Goal: Task Accomplishment & Management: Use online tool/utility

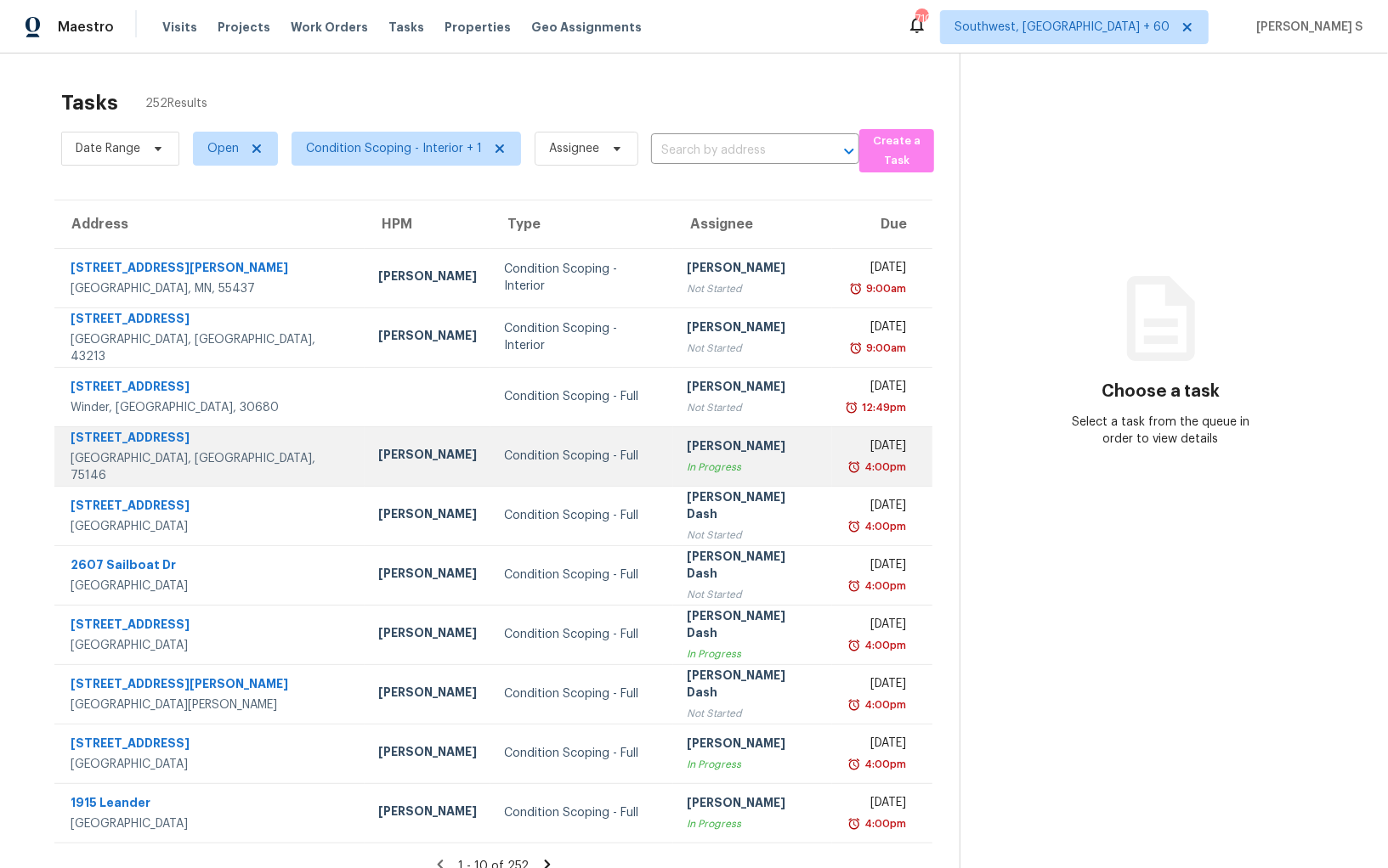
scroll to position [13, 0]
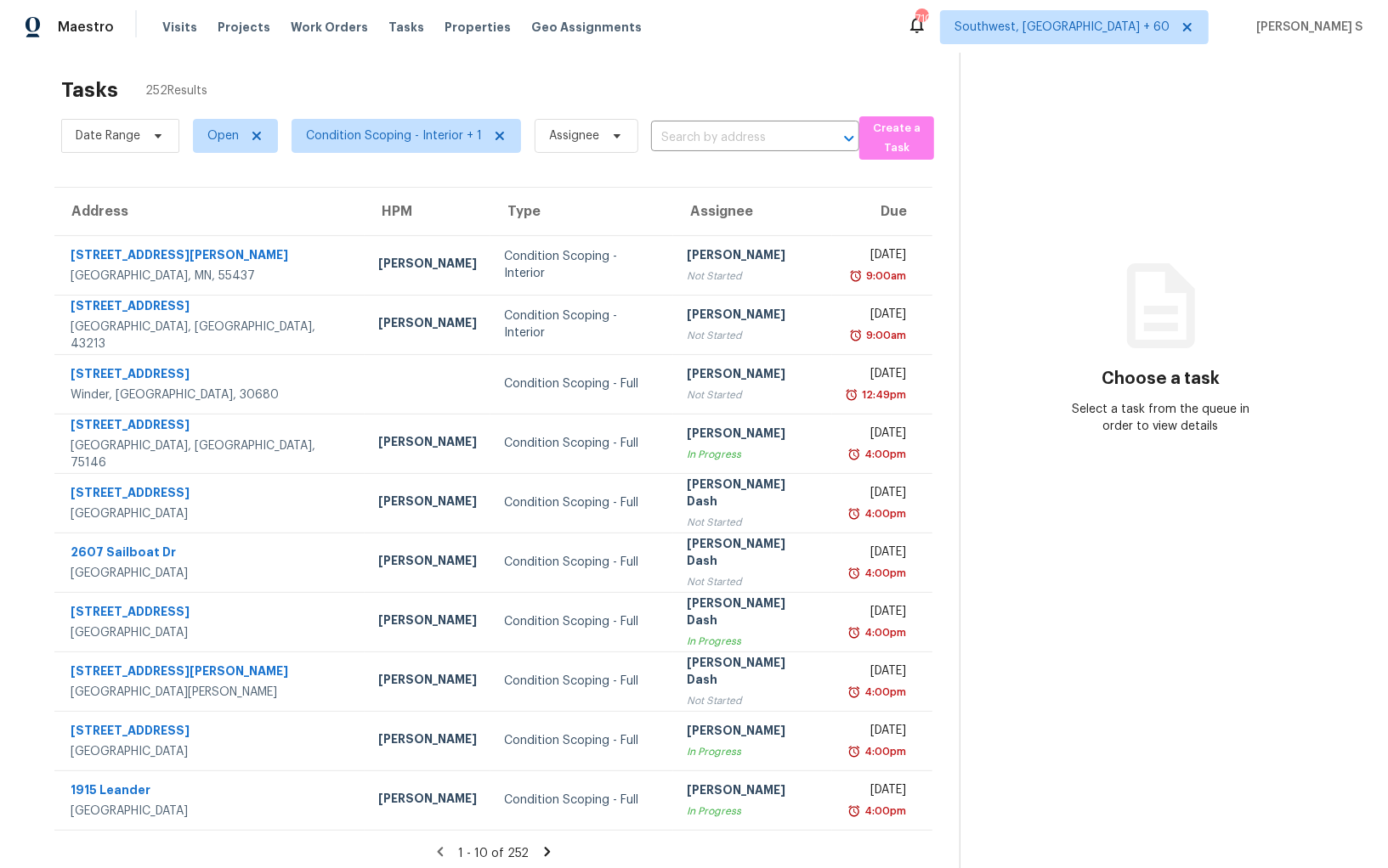
click at [542, 856] on icon at bounding box center [547, 852] width 15 height 15
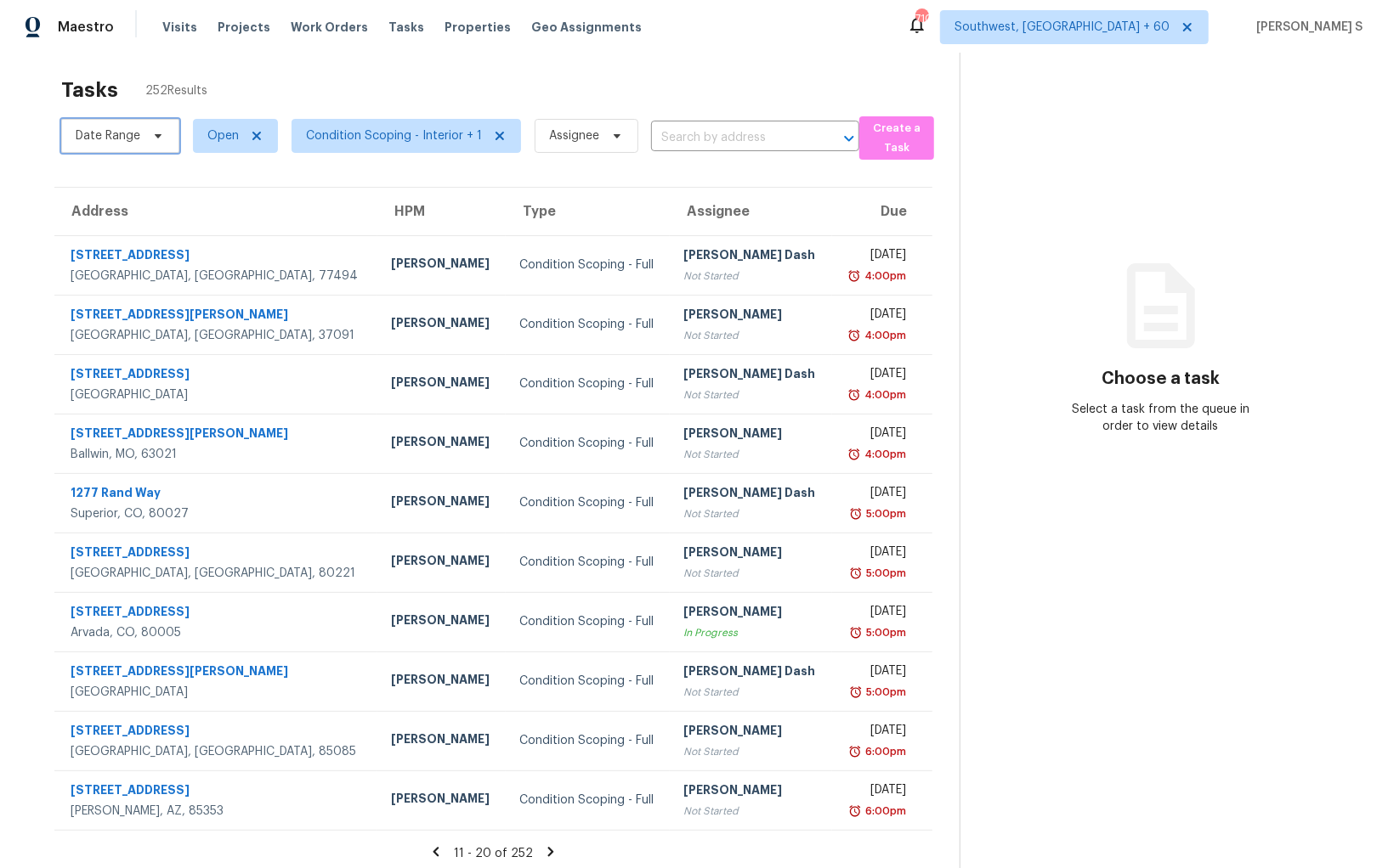
click at [117, 127] on span "Date Range" at bounding box center [107, 136] width 65 height 17
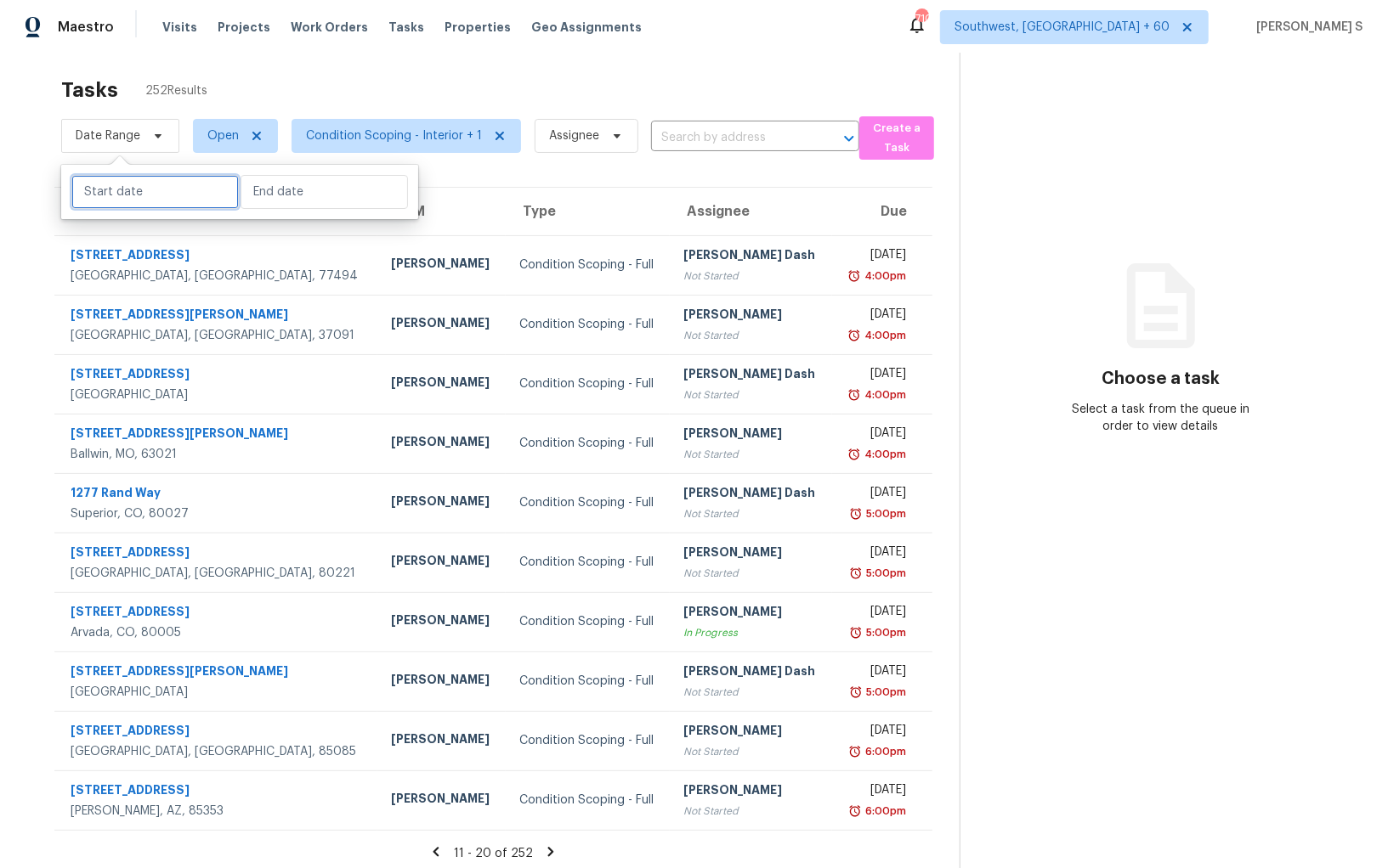
click at [170, 200] on input "text" at bounding box center [156, 192] width 168 height 34
select select "8"
select select "2025"
select select "9"
select select "2025"
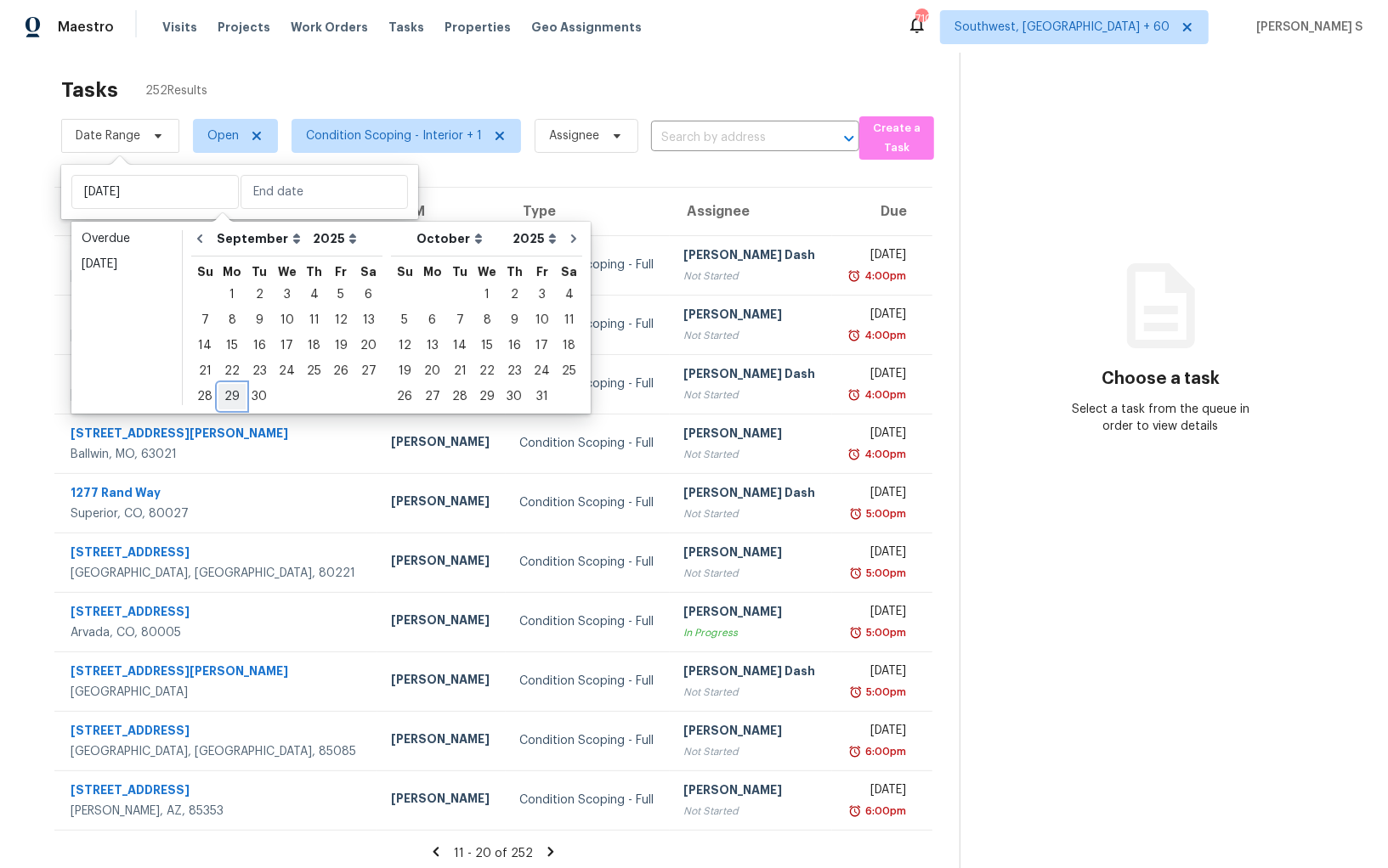
click at [238, 390] on div "29" at bounding box center [232, 396] width 27 height 24
type input "Mon, Sep 29"
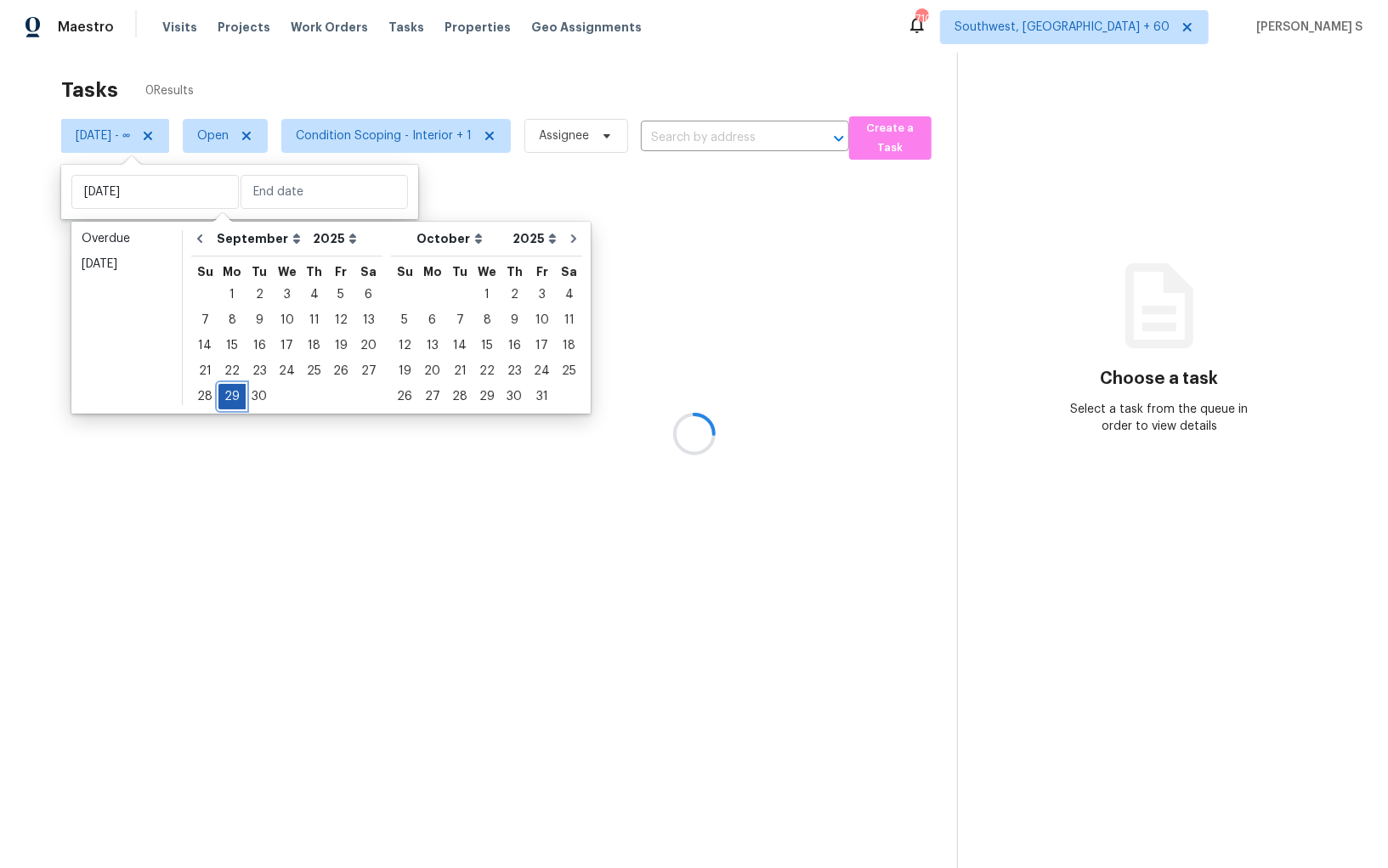
click at [238, 390] on div "29" at bounding box center [232, 396] width 27 height 24
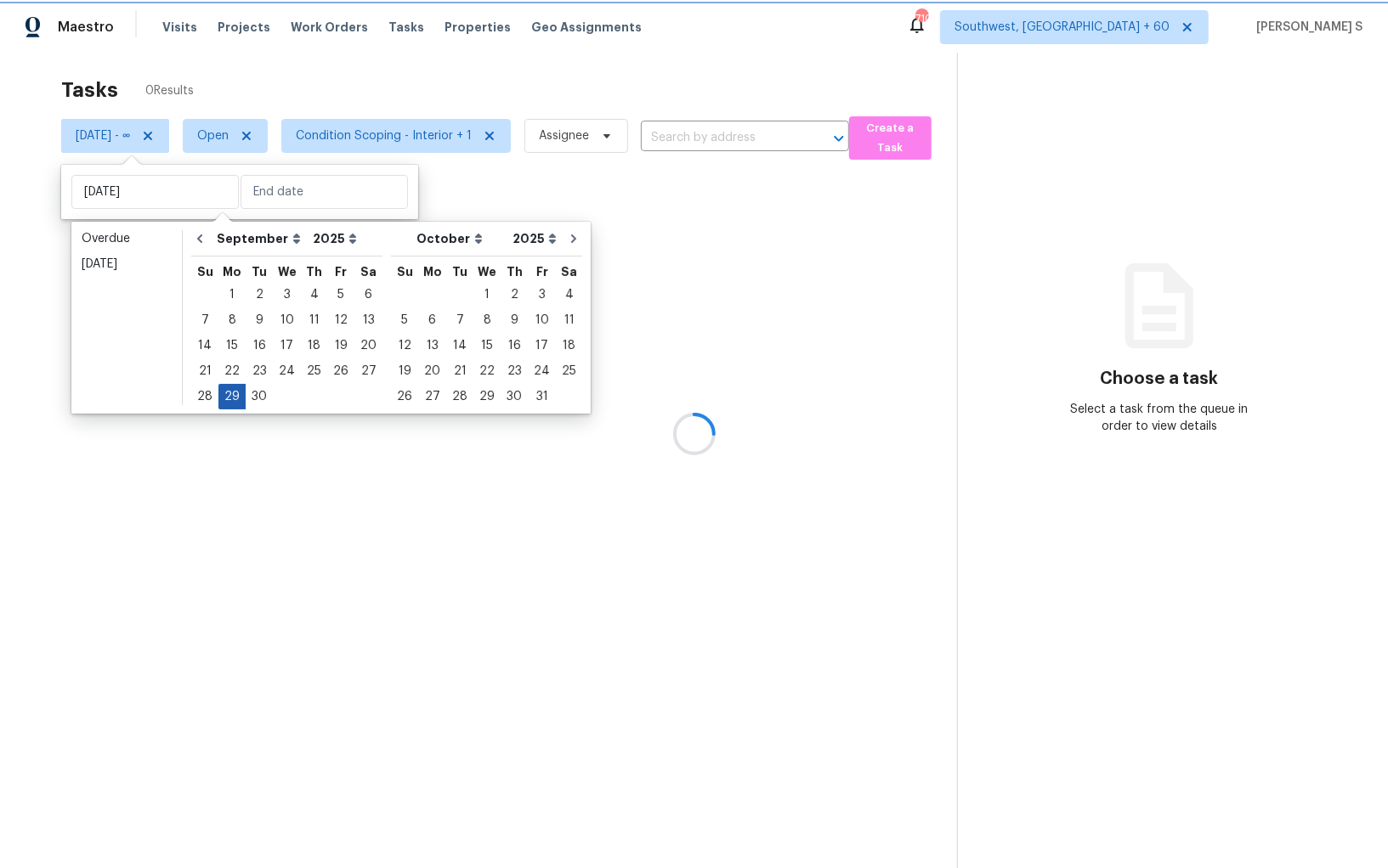
type input "Mon, Sep 29"
